Goal: Learn about a topic: Learn about a topic

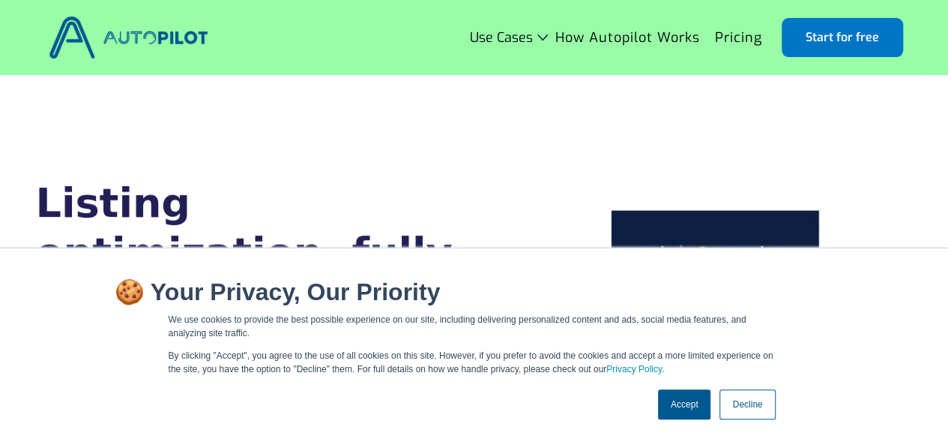
click at [733, 411] on link "Decline" at bounding box center [747, 404] width 55 height 30
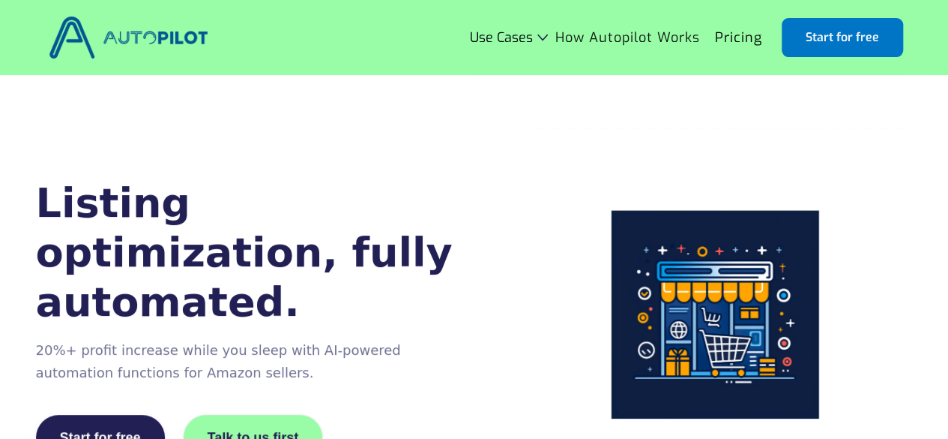
click at [577, 35] on link "How Autopilot Works" at bounding box center [628, 37] width 160 height 28
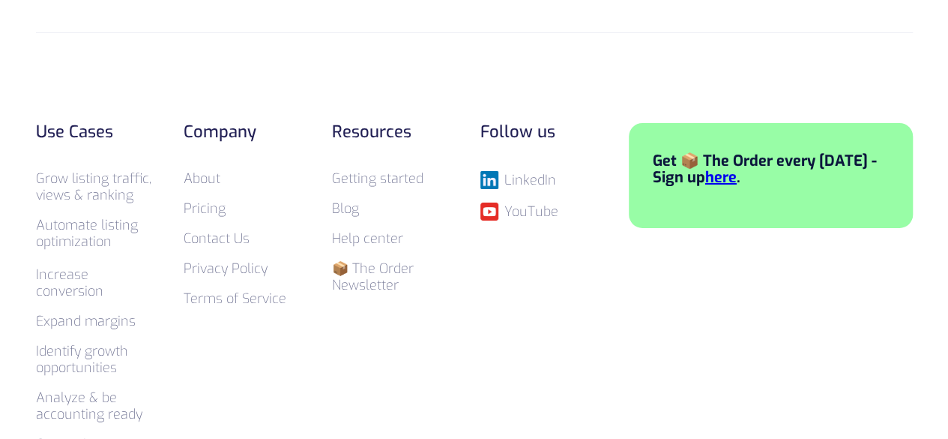
scroll to position [2624, 0]
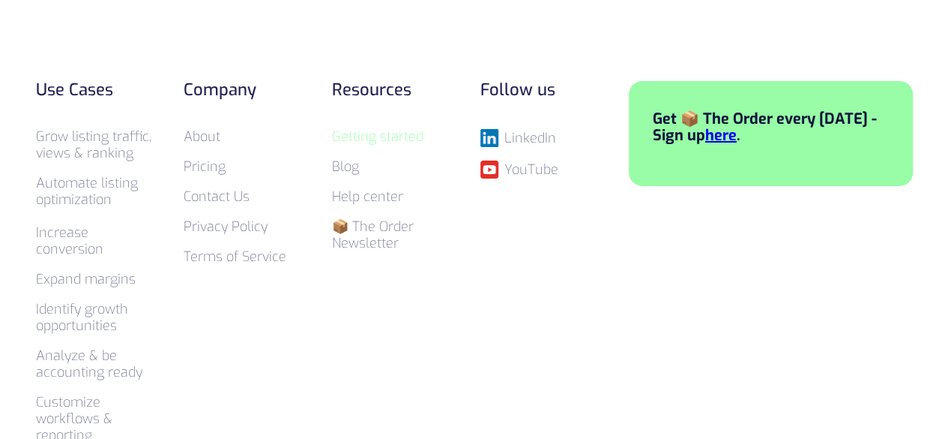
click at [343, 127] on link "Getting started" at bounding box center [377, 136] width 91 height 18
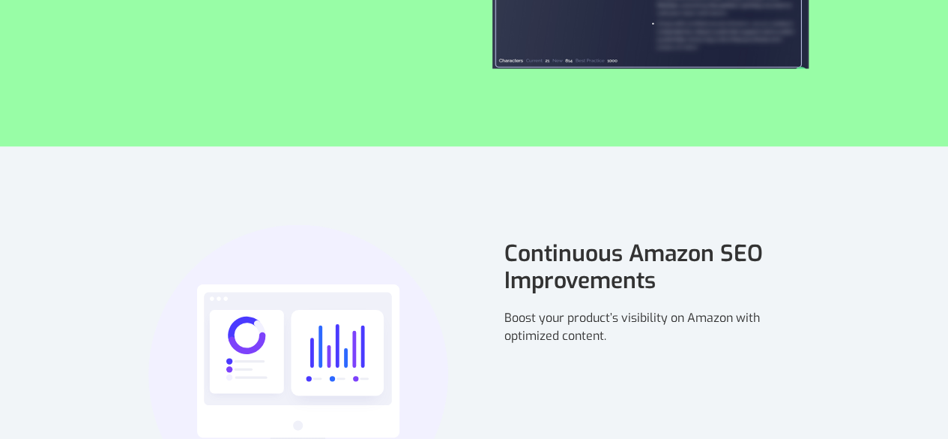
scroll to position [1424, 0]
